Goal: Task Accomplishment & Management: Use online tool/utility

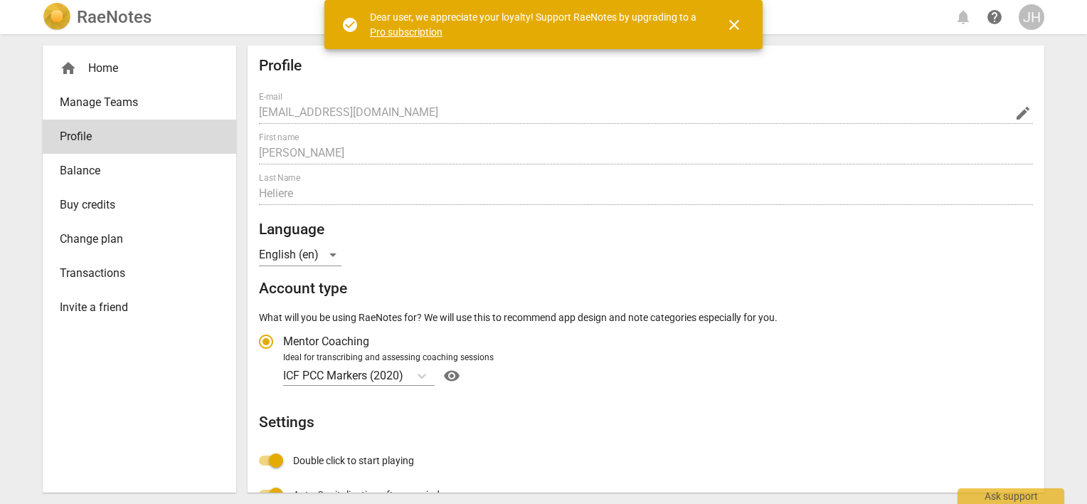
radio input "false"
click at [80, 71] on div "home Home" at bounding box center [134, 68] width 148 height 17
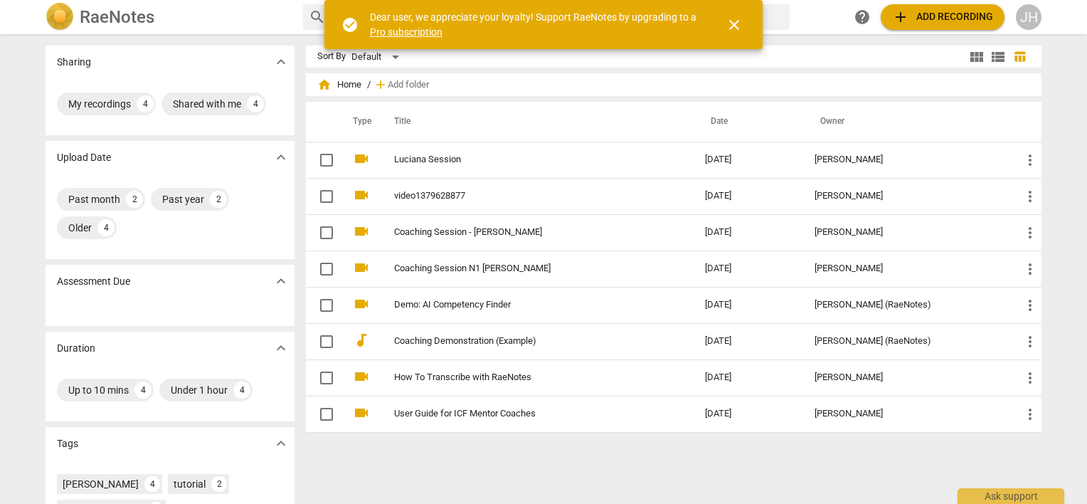
click at [734, 25] on span "close" at bounding box center [734, 24] width 17 height 17
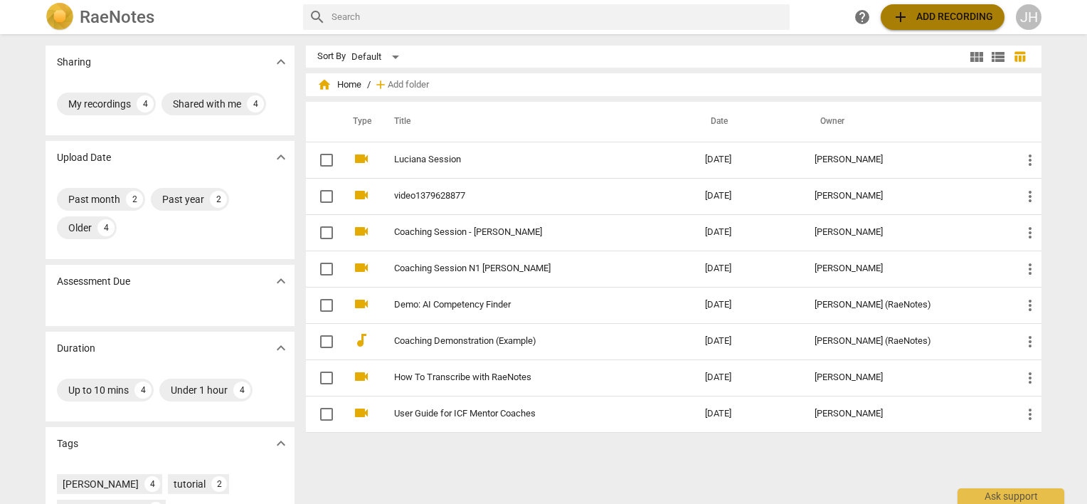
click at [930, 22] on span "add Add recording" at bounding box center [942, 17] width 101 height 17
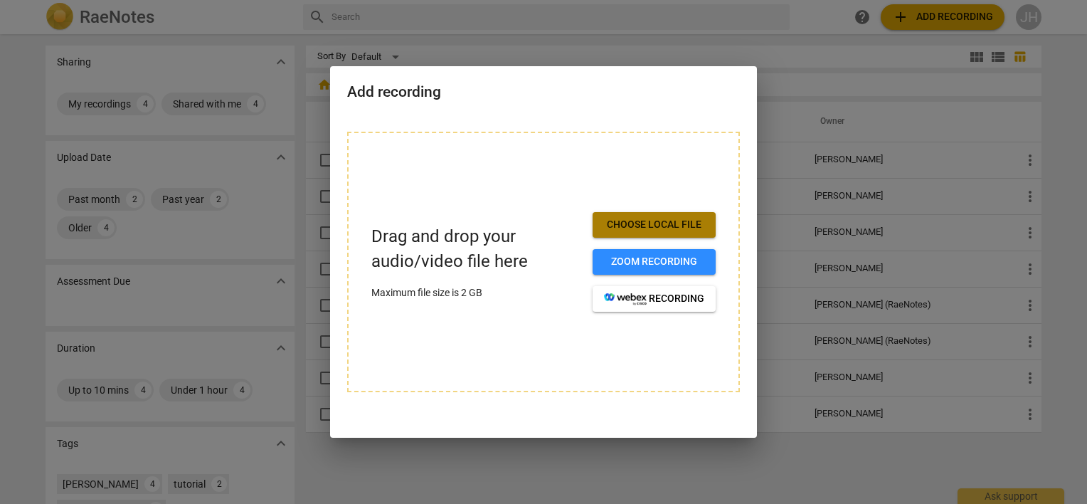
click at [623, 231] on span "Choose local file" at bounding box center [654, 225] width 100 height 14
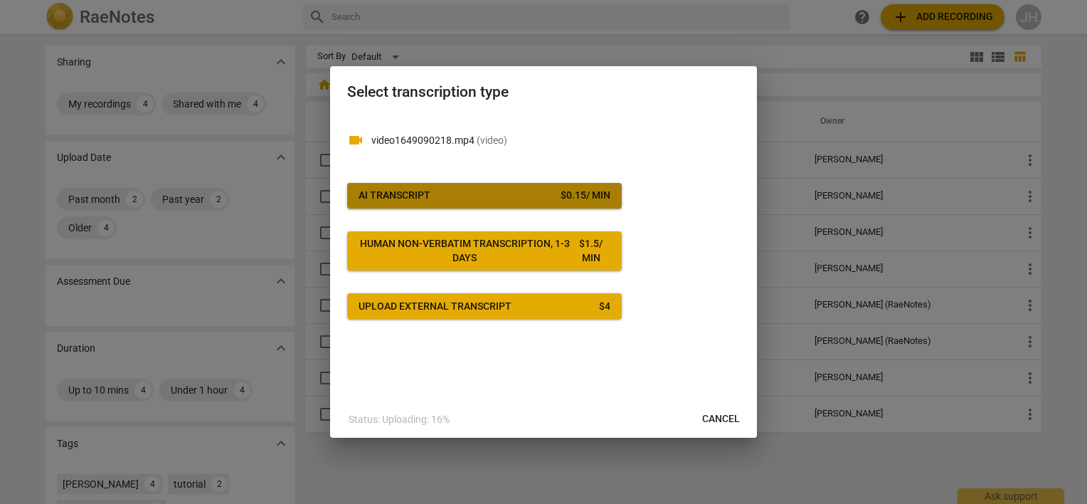
click at [563, 197] on div "$ 0.15 / min" at bounding box center [586, 196] width 50 height 14
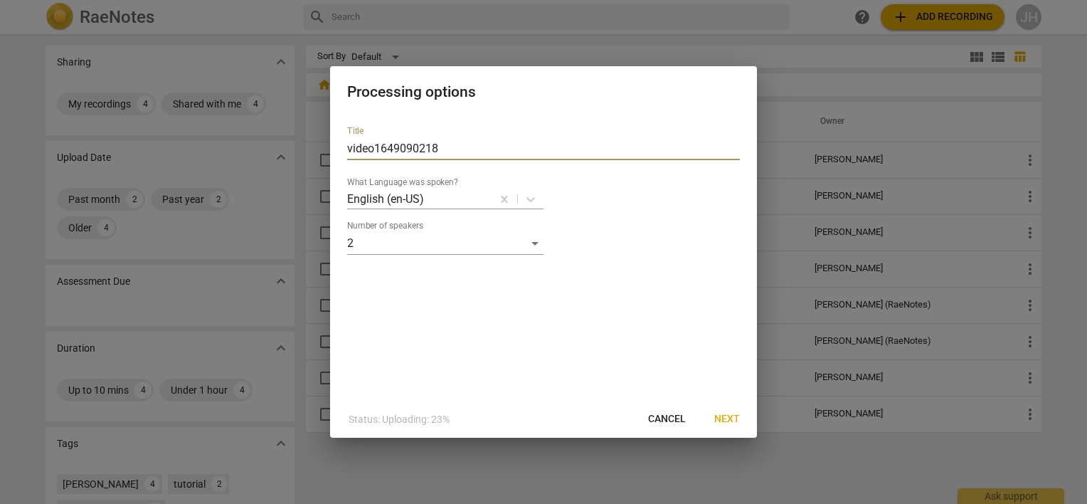
drag, startPoint x: 453, startPoint y: 142, endPoint x: 59, endPoint y: 68, distance: 400.5
click at [29, 68] on div "Processing options Title video1649090218 What Language was spoken? English (en-…" at bounding box center [543, 252] width 1087 height 504
type input "Nuno Session 12 10"
click at [724, 416] on span "Next" at bounding box center [727, 419] width 26 height 14
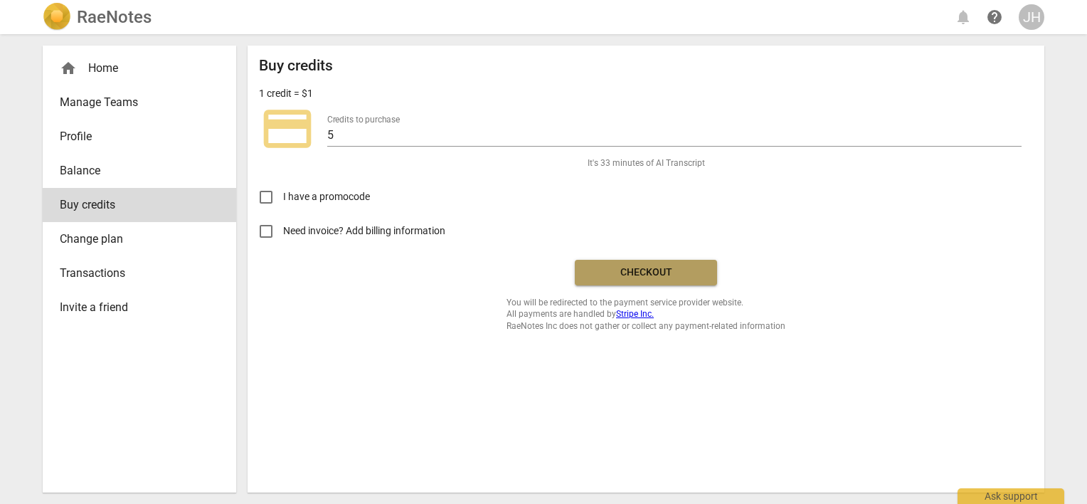
click at [674, 267] on span "Checkout" at bounding box center [646, 272] width 120 height 14
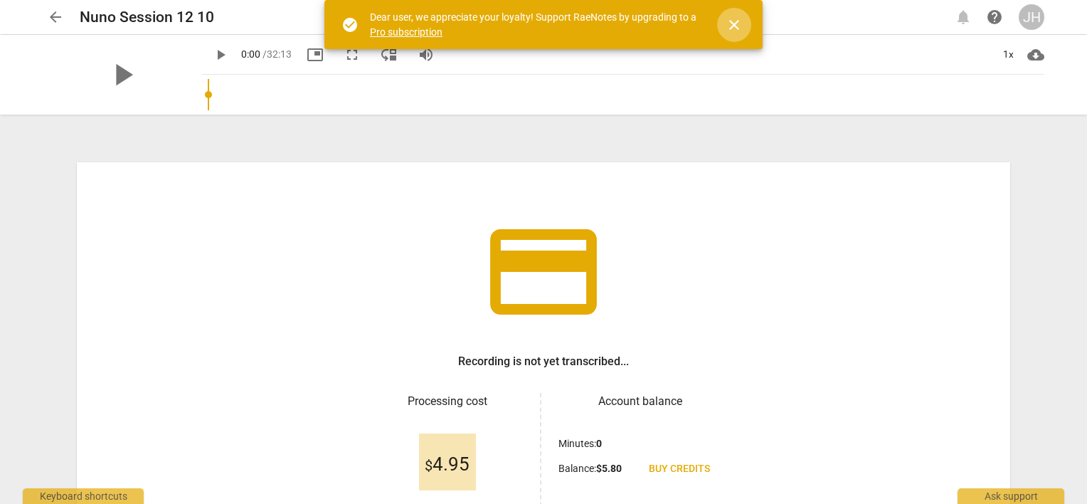
click at [730, 23] on span "close" at bounding box center [734, 24] width 17 height 17
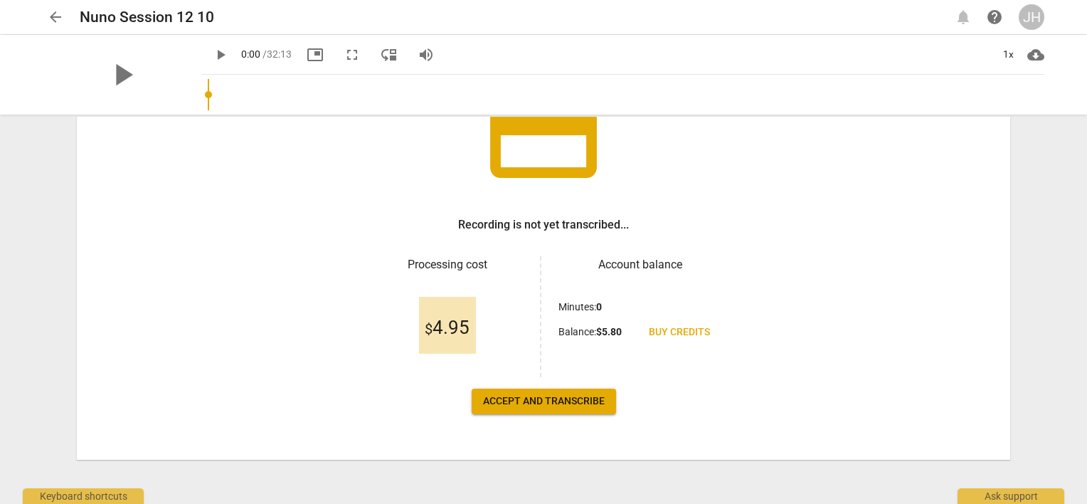
scroll to position [138, 0]
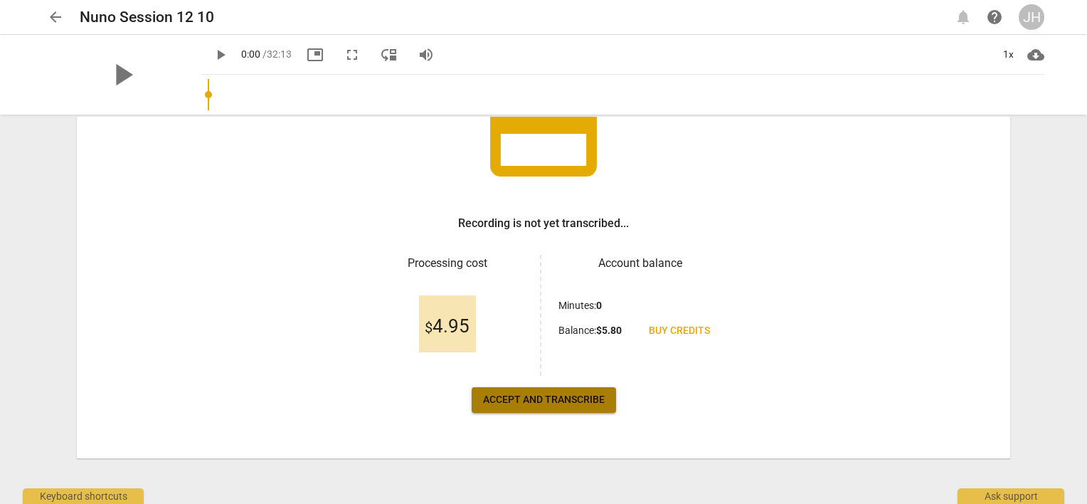
click at [592, 398] on span "Accept and transcribe" at bounding box center [544, 400] width 122 height 14
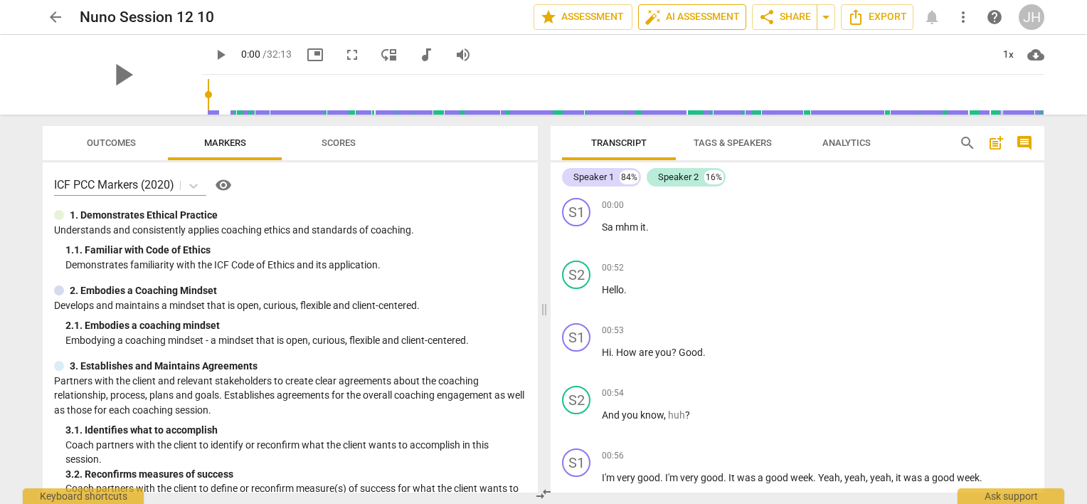
click at [663, 20] on span "auto_fix_high AI Assessment" at bounding box center [692, 17] width 95 height 17
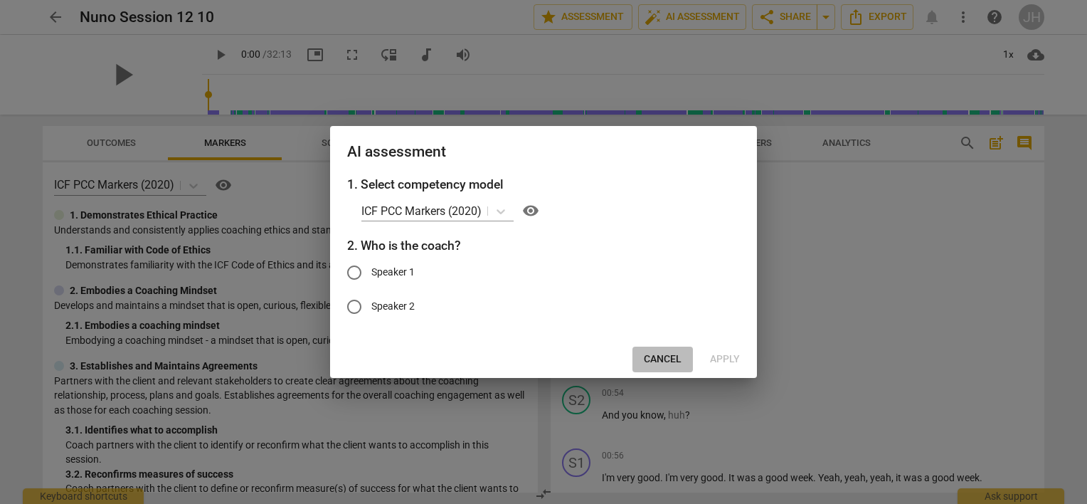
click at [655, 356] on span "Cancel" at bounding box center [663, 359] width 38 height 14
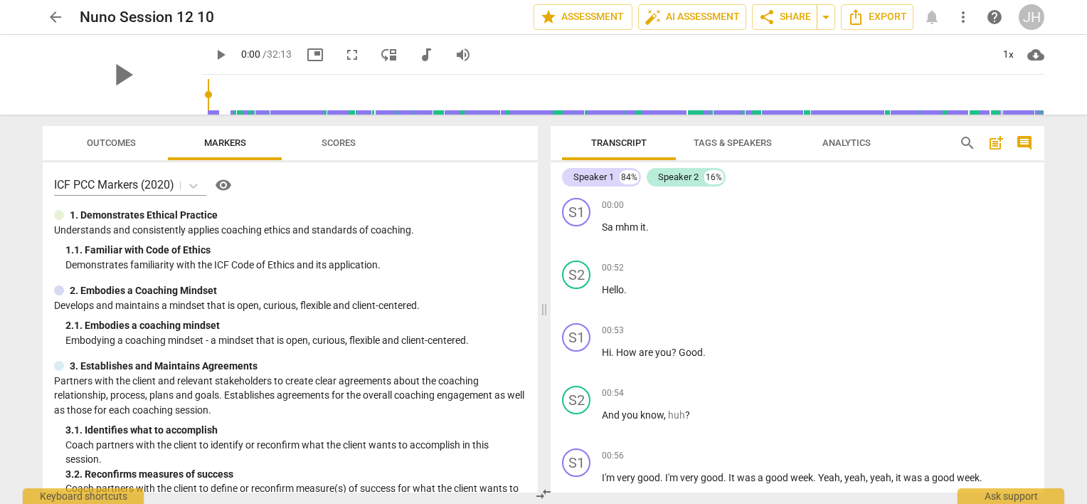
click at [727, 134] on span "Tags & Speakers" at bounding box center [733, 143] width 112 height 19
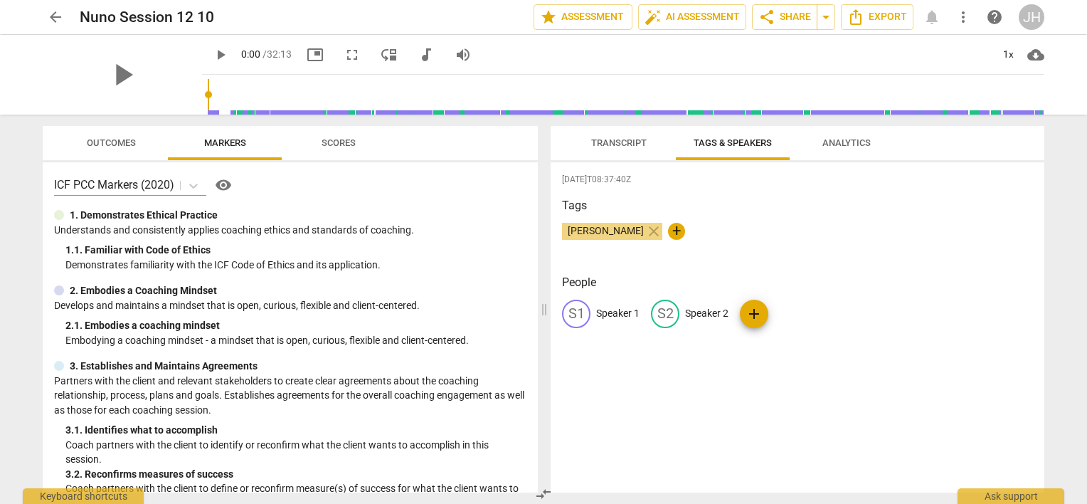
click at [622, 313] on p "Speaker 1" at bounding box center [617, 313] width 43 height 15
click at [652, 376] on div "[DATE]T08:37:40Z Tags [PERSON_NAME] close + People edit Speaker 1 delete S2 Spe…" at bounding box center [798, 327] width 494 height 330
click at [610, 139] on span "Transcript" at bounding box center [618, 142] width 55 height 11
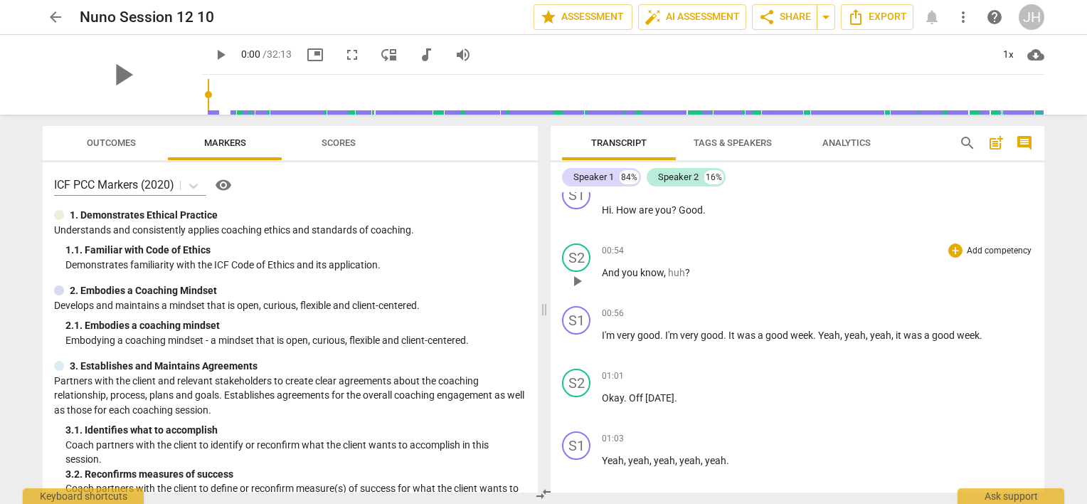
scroll to position [0, 0]
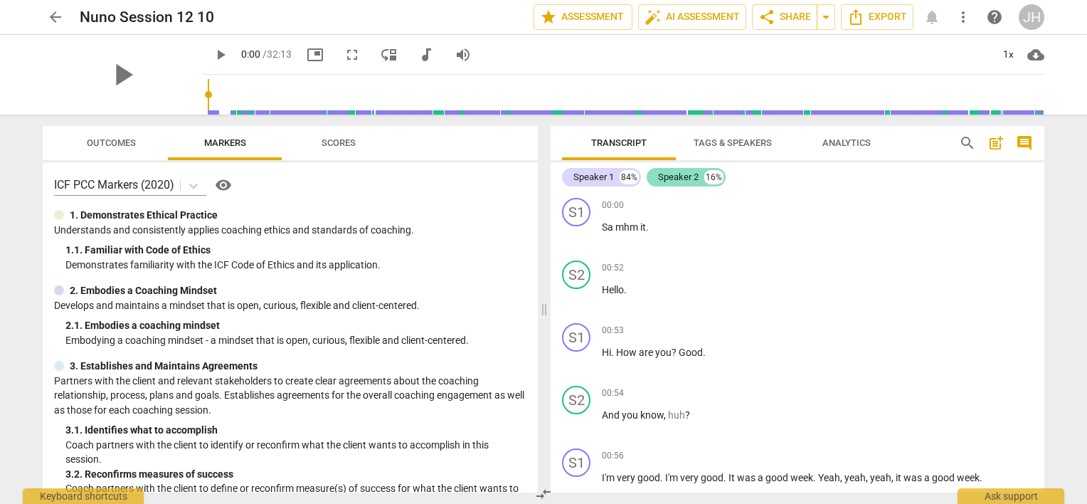
click at [679, 178] on div "Speaker 2" at bounding box center [678, 177] width 41 height 14
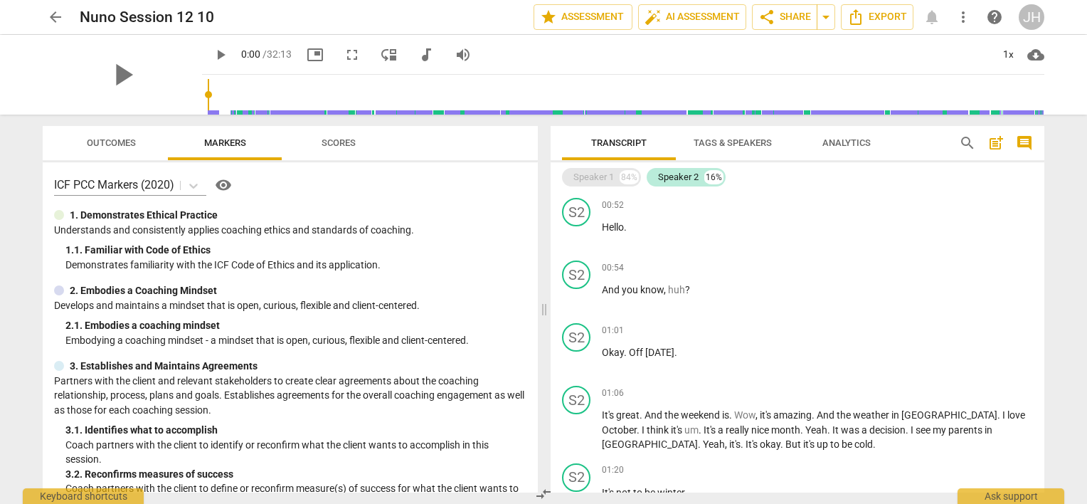
click at [581, 177] on div "Speaker 1" at bounding box center [593, 177] width 41 height 14
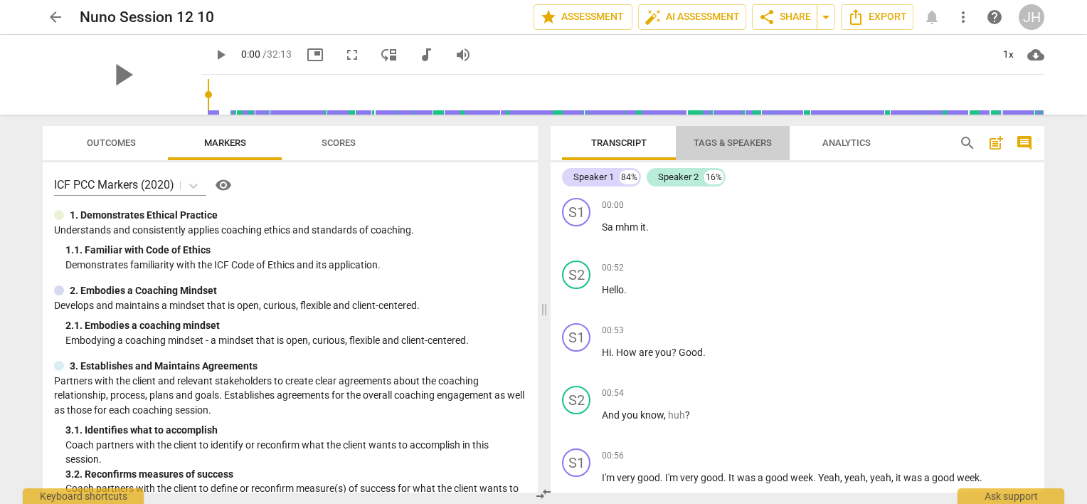
click at [720, 144] on span "Tags & Speakers" at bounding box center [733, 142] width 78 height 11
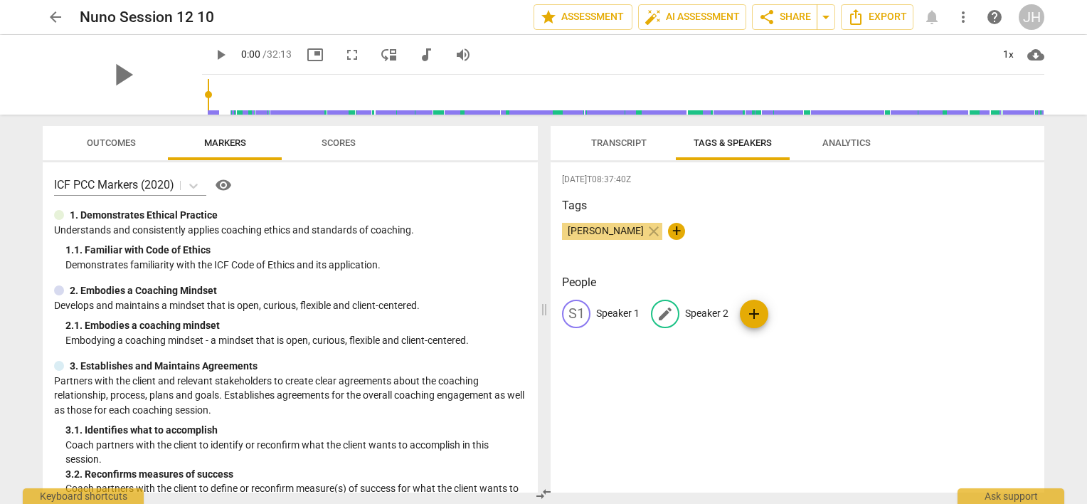
click at [697, 313] on p "Speaker 2" at bounding box center [706, 313] width 43 height 15
type input "[PERSON_NAME]"
click at [615, 312] on p "Speaker 1" at bounding box center [617, 313] width 43 height 15
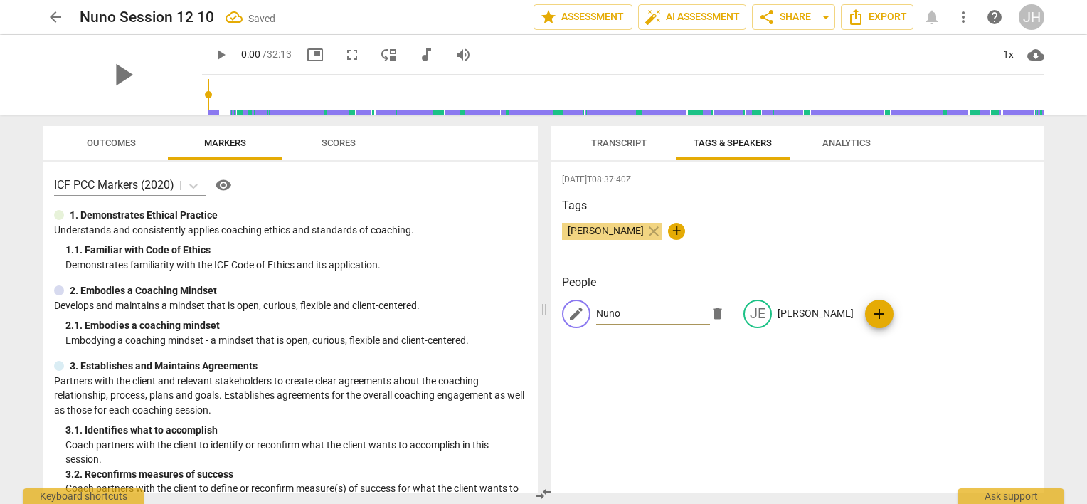
type input "Nuno"
click at [834, 418] on div "[DATE]T08:37:40Z Tags [PERSON_NAME] close + People edit Nuno delete [PERSON_NAM…" at bounding box center [798, 327] width 494 height 330
click at [619, 135] on span "Transcript" at bounding box center [619, 143] width 90 height 19
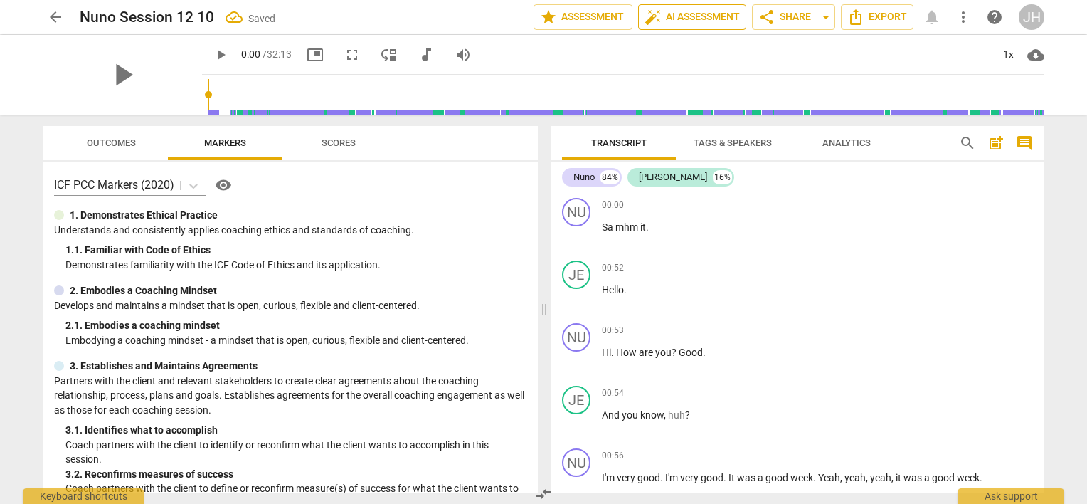
click at [667, 20] on span "auto_fix_high AI Assessment" at bounding box center [692, 17] width 95 height 17
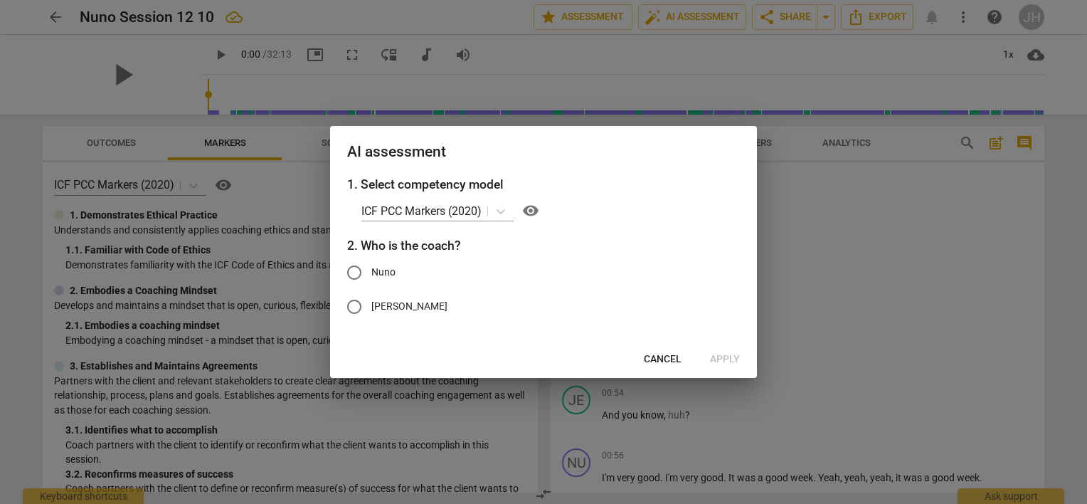
click at [386, 309] on span "[PERSON_NAME]" at bounding box center [409, 306] width 76 height 15
click at [371, 309] on input "[PERSON_NAME]" at bounding box center [354, 307] width 34 height 34
radio input "true"
click at [711, 359] on span "Apply" at bounding box center [725, 359] width 30 height 14
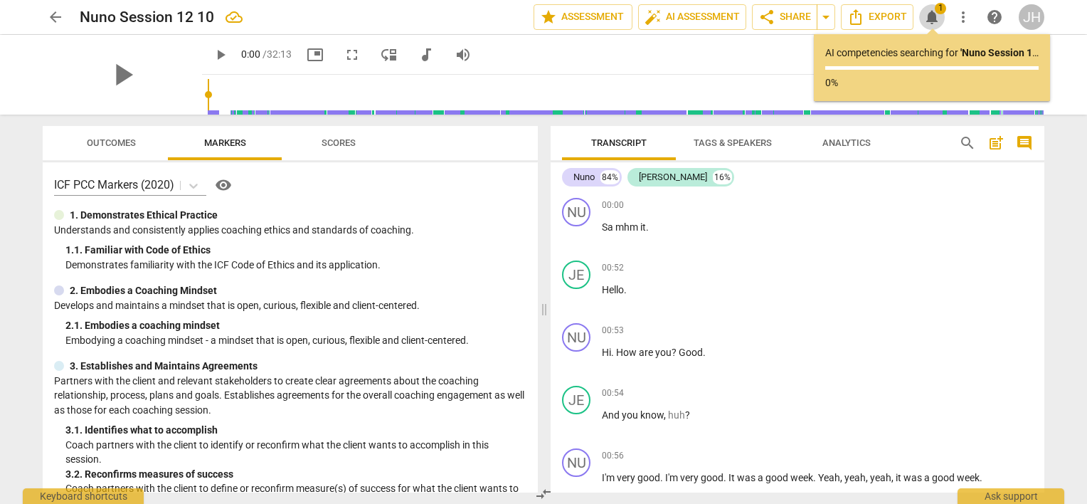
click at [928, 16] on span "notifications" at bounding box center [932, 17] width 17 height 17
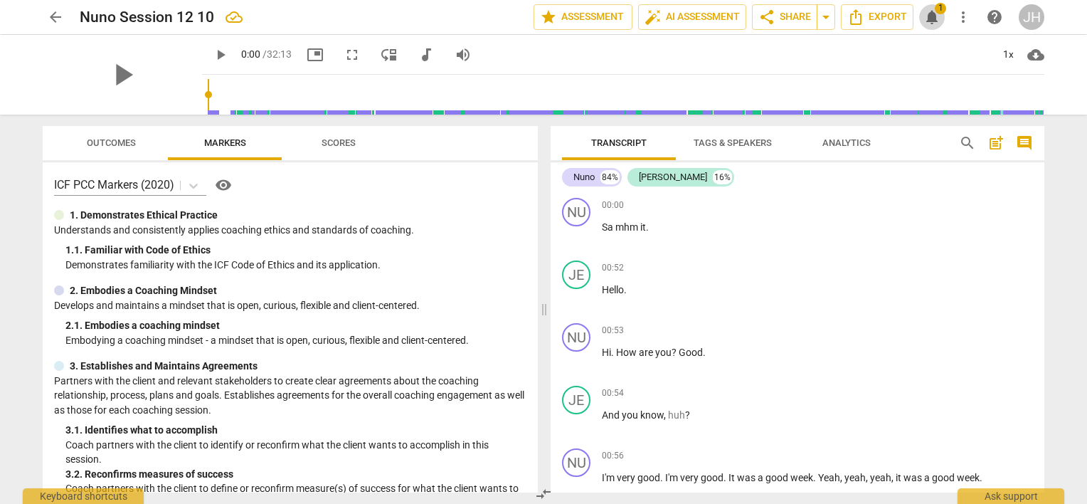
click at [928, 16] on span "notifications" at bounding box center [932, 17] width 17 height 17
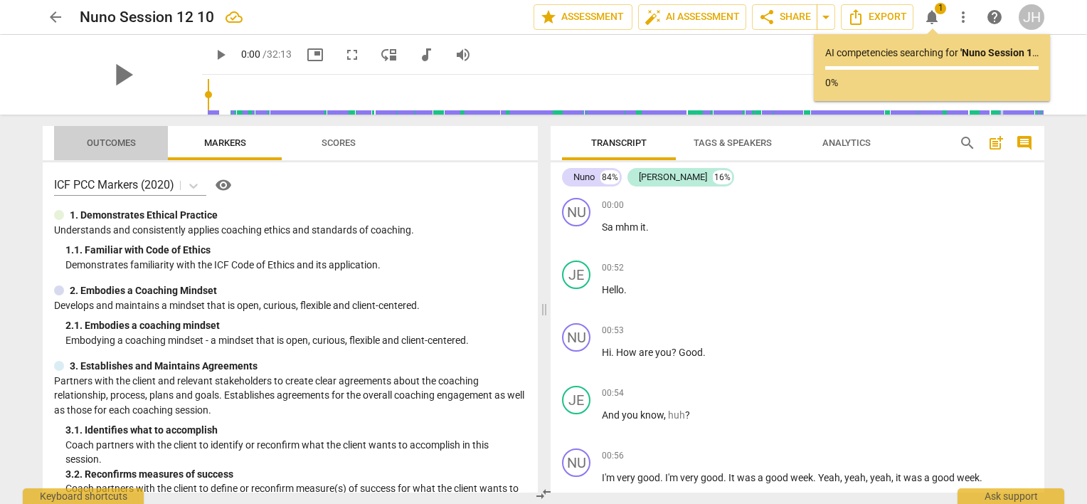
click at [117, 147] on span "Outcomes" at bounding box center [111, 142] width 49 height 11
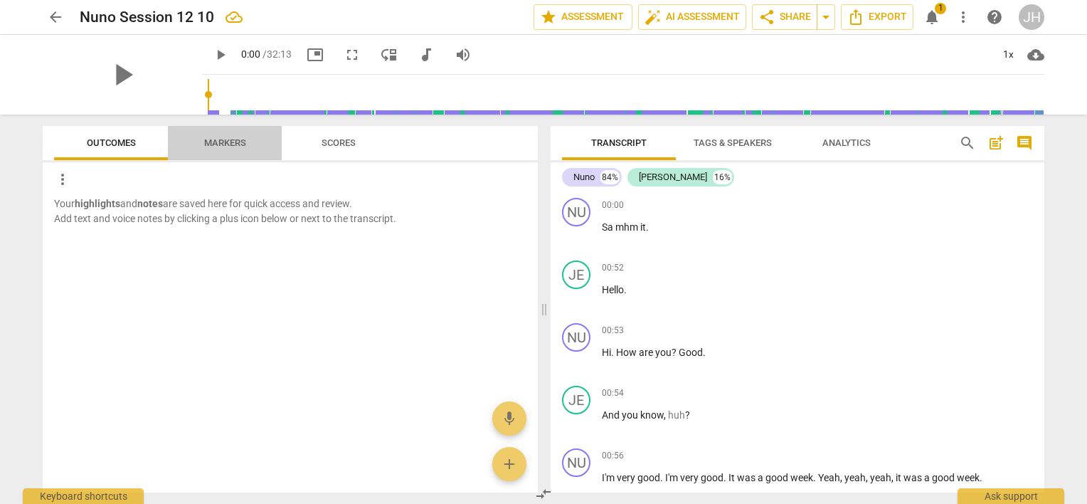
click at [216, 141] on span "Markers" at bounding box center [225, 142] width 42 height 11
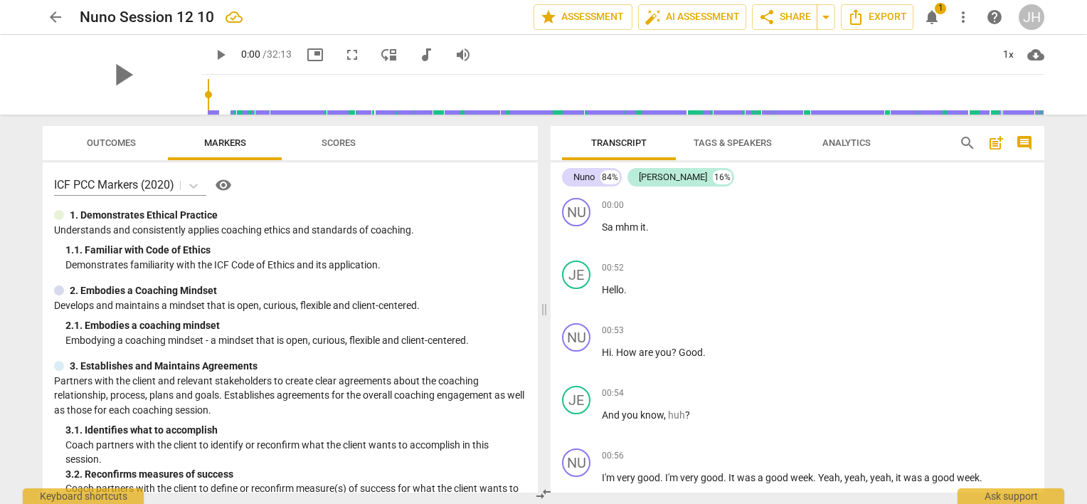
click at [350, 143] on span "Scores" at bounding box center [339, 142] width 34 height 11
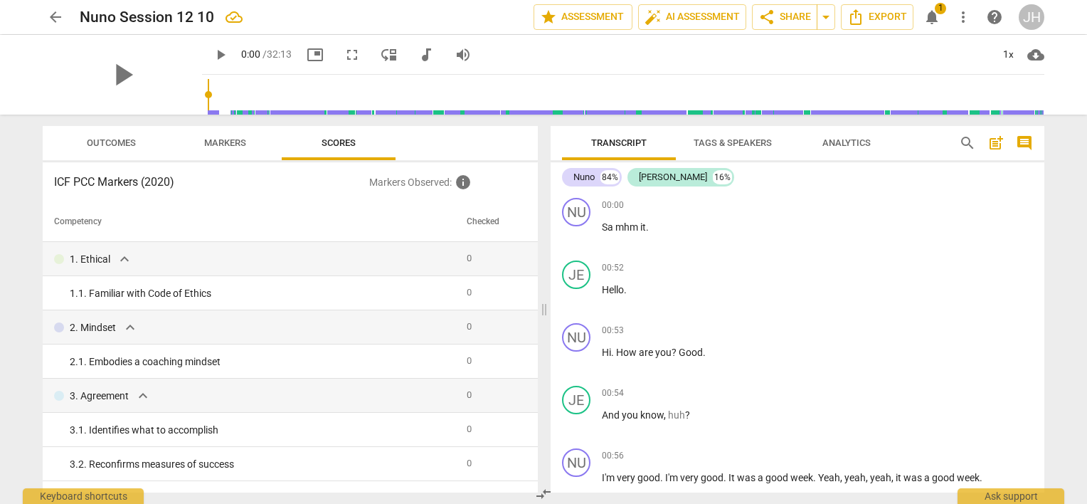
click at [233, 147] on span "Markers" at bounding box center [225, 142] width 42 height 11
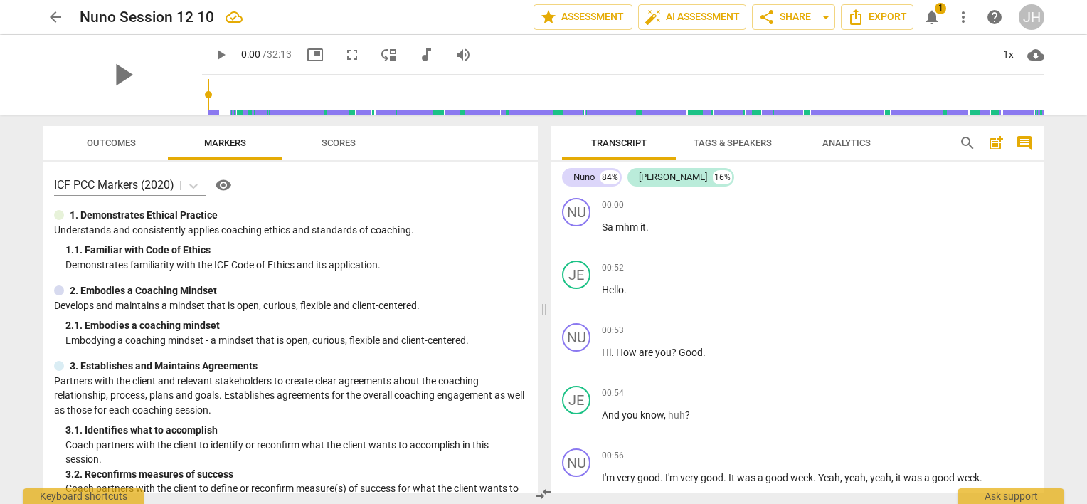
click at [925, 23] on span "notifications" at bounding box center [932, 17] width 17 height 17
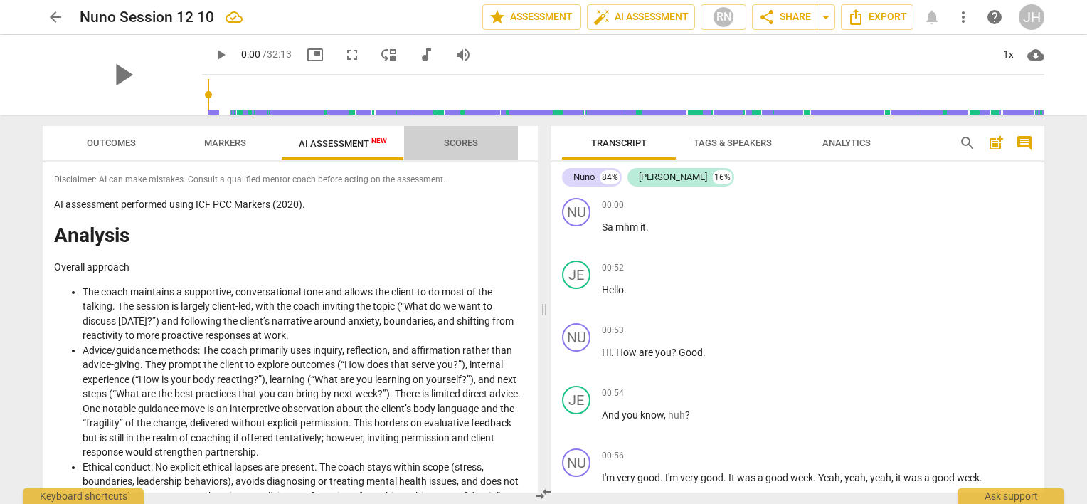
click at [448, 148] on span "Scores" at bounding box center [461, 143] width 68 height 19
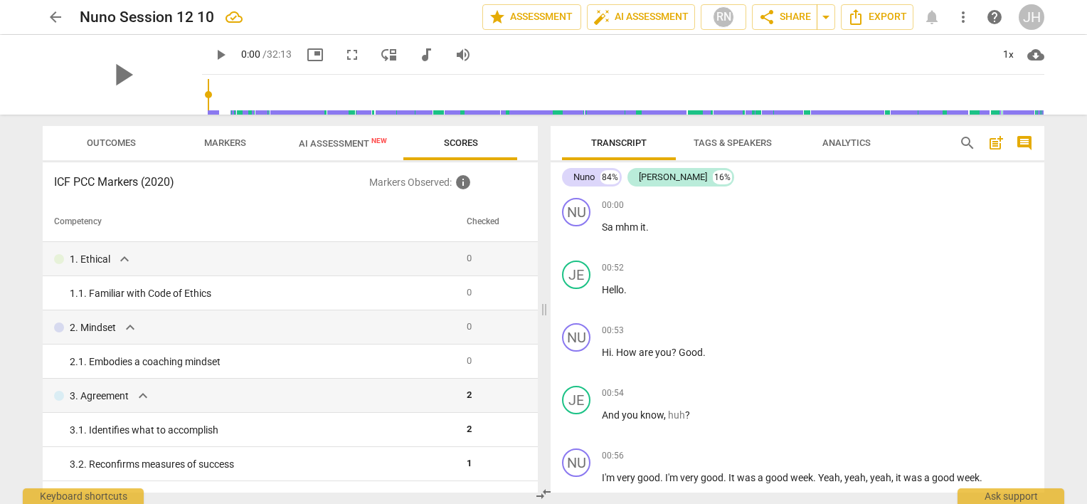
click at [147, 144] on span "Outcomes" at bounding box center [111, 143] width 83 height 19
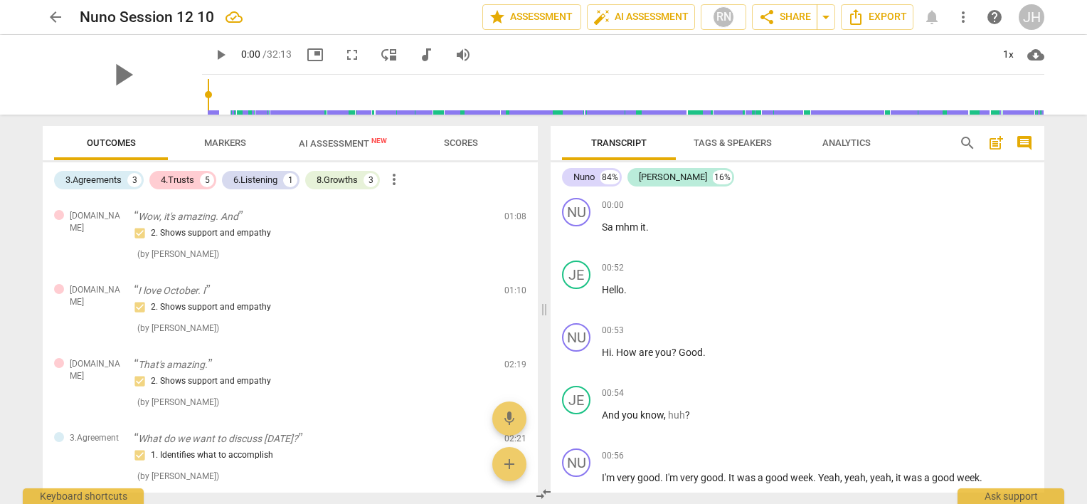
click at [242, 139] on span "Markers" at bounding box center [225, 142] width 42 height 11
